Goal: Task Accomplishment & Management: Manage account settings

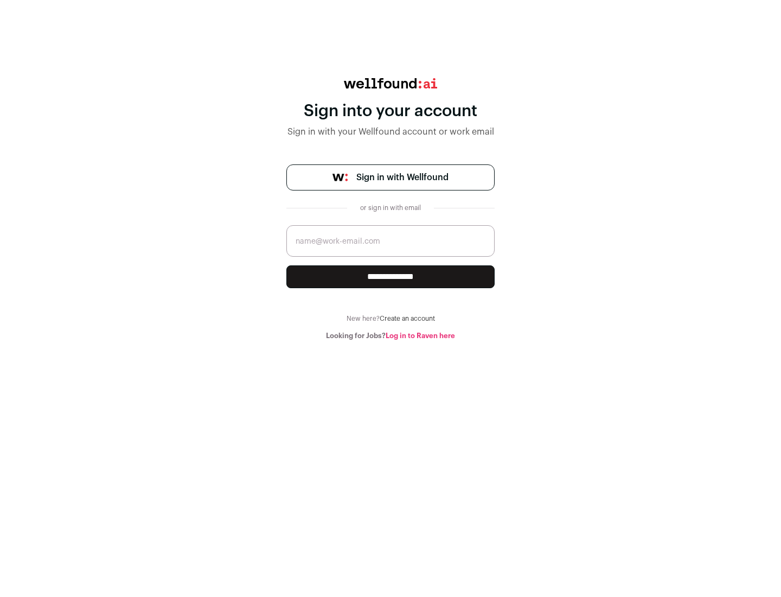
click at [402, 177] on span "Sign in with Wellfound" at bounding box center [402, 177] width 92 height 13
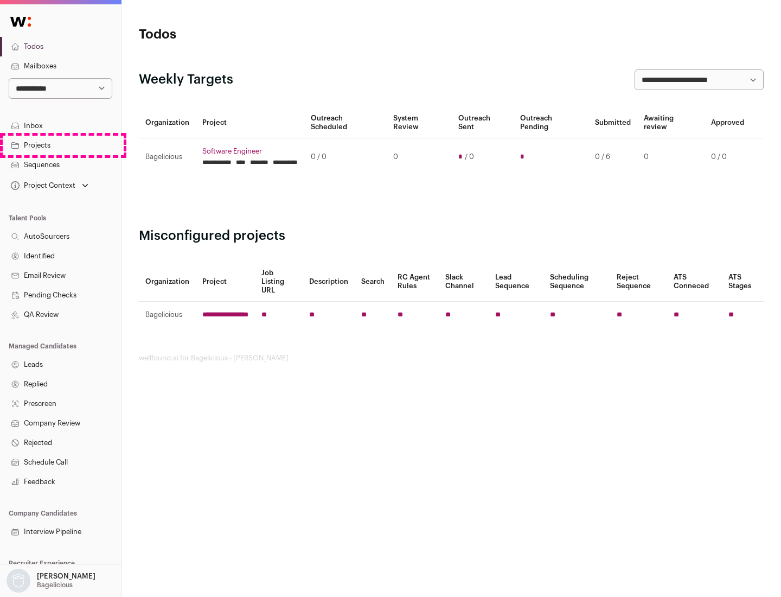
click at [60, 145] on link "Projects" at bounding box center [60, 146] width 121 height 20
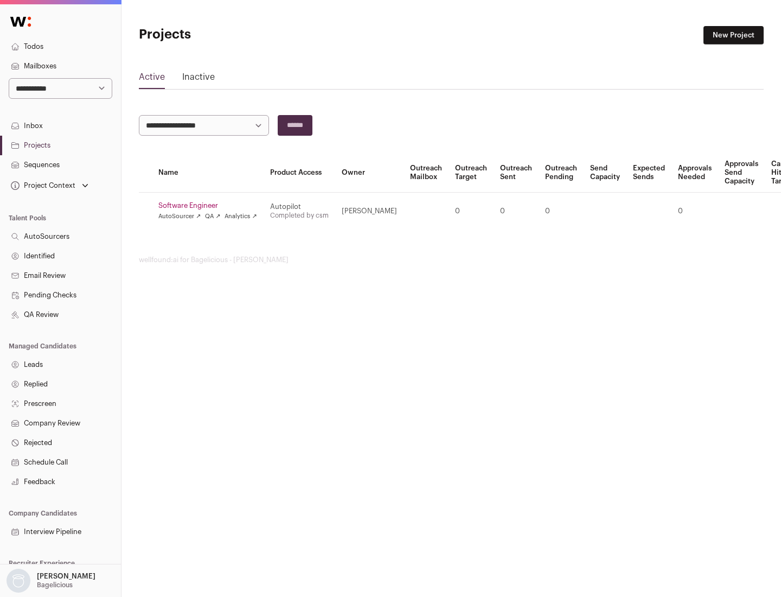
click at [211, 206] on link "Software Engineer" at bounding box center [207, 205] width 99 height 9
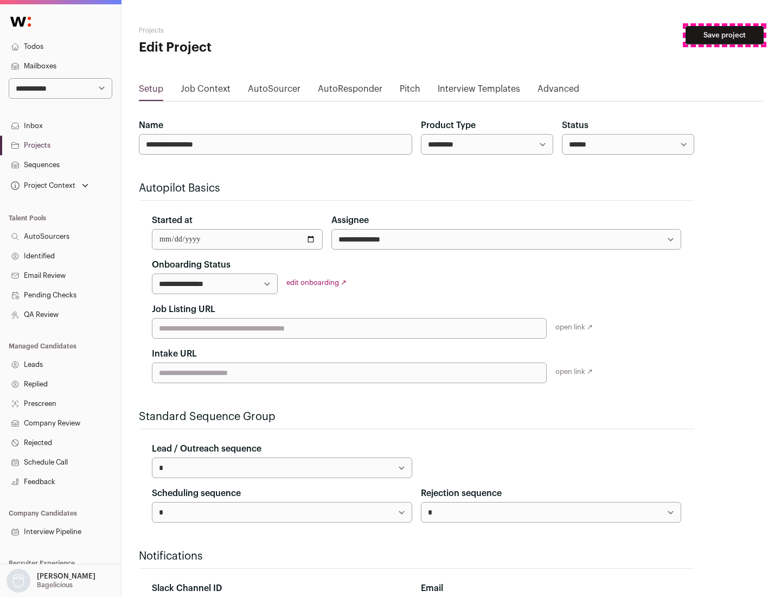
click at [725, 35] on button "Save project" at bounding box center [724, 35] width 78 height 18
